Goal: Task Accomplishment & Management: Manage account settings

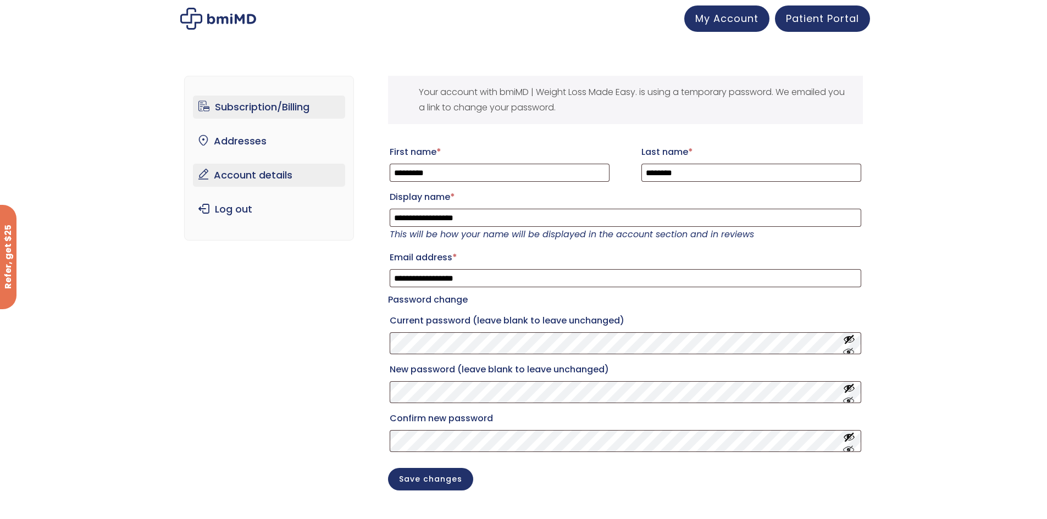
click at [259, 108] on link "Subscription/Billing" at bounding box center [269, 107] width 152 height 23
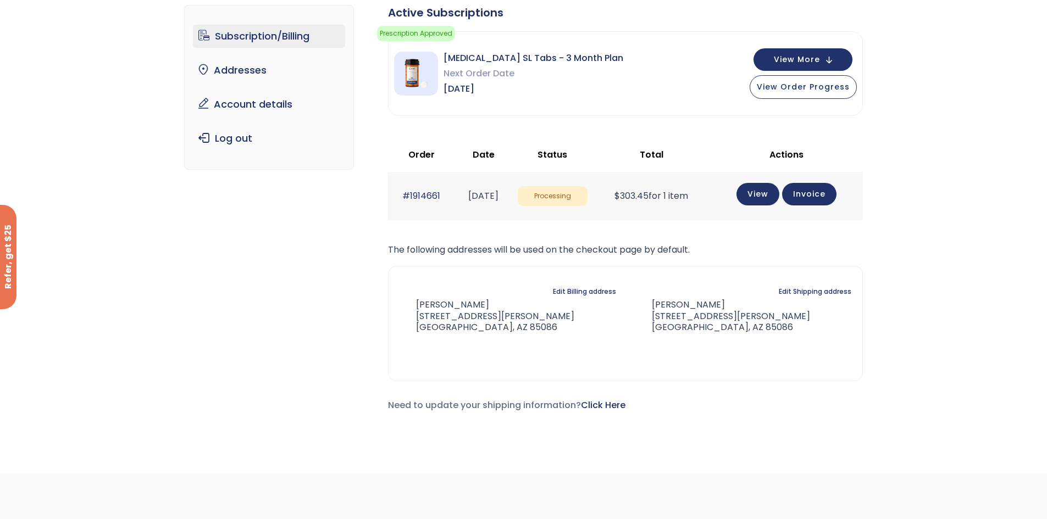
scroll to position [110, 0]
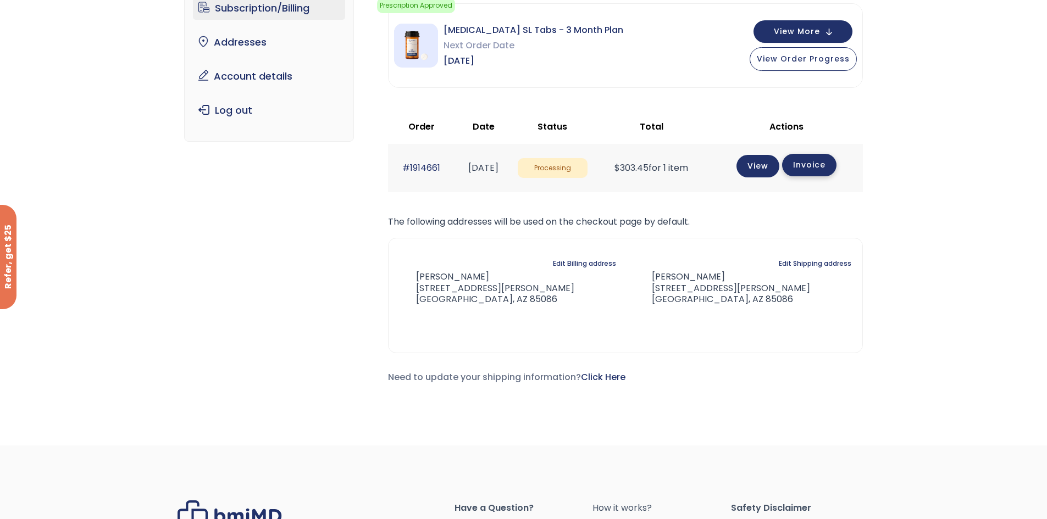
click at [819, 169] on link "Invoice" at bounding box center [809, 165] width 54 height 23
